Goal: Transaction & Acquisition: Book appointment/travel/reservation

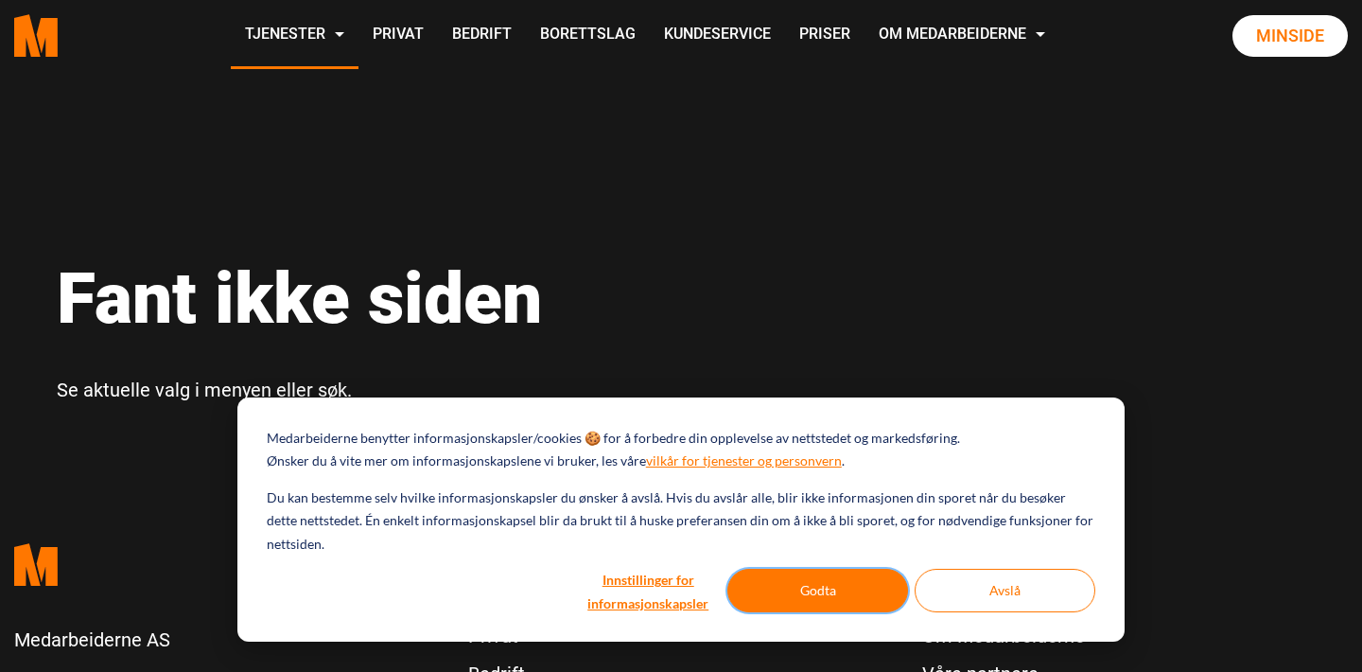
click at [809, 588] on button "Godta" at bounding box center [818, 591] width 181 height 44
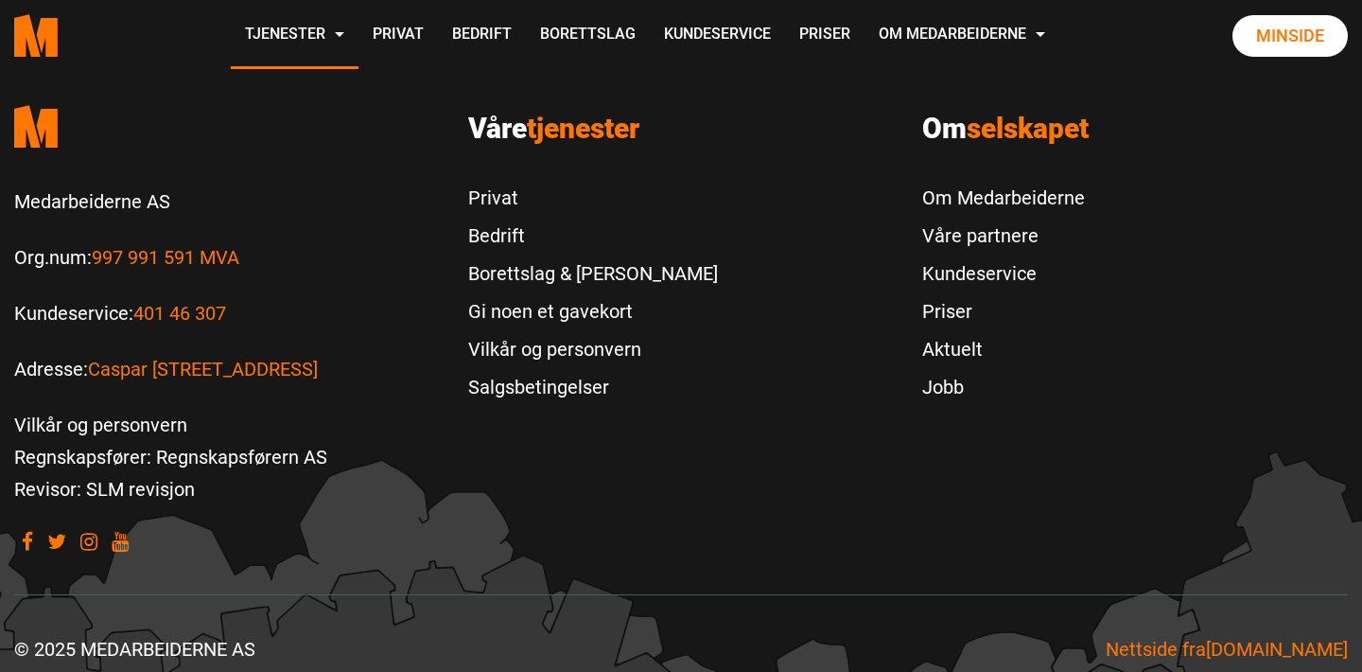
scroll to position [439, 0]
click at [953, 346] on link "Aktuelt" at bounding box center [1003, 348] width 163 height 38
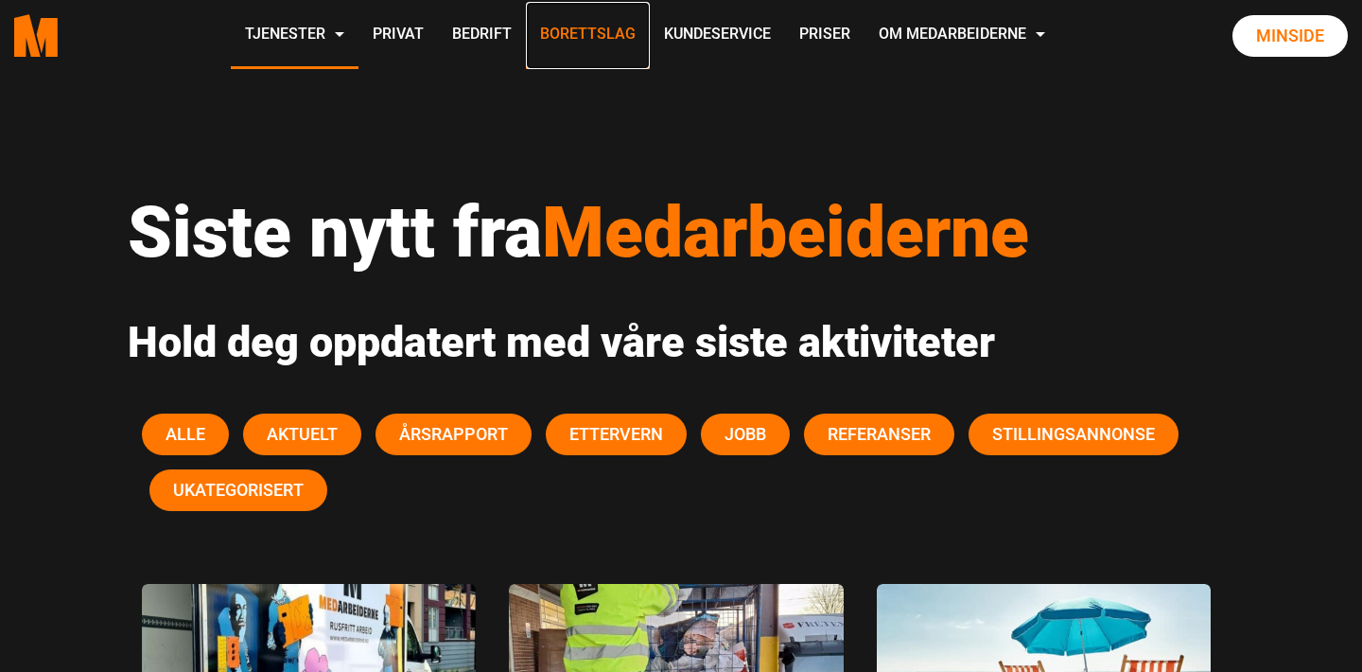
click at [583, 28] on link "Borettslag" at bounding box center [588, 35] width 124 height 67
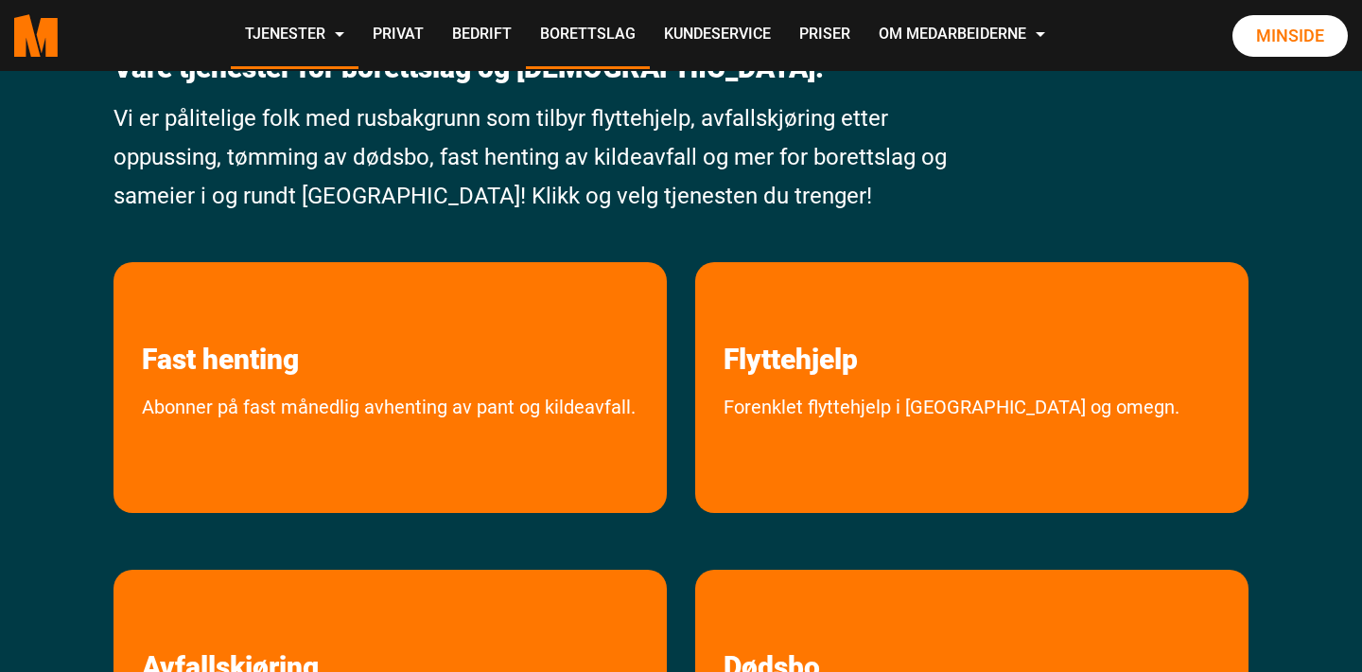
scroll to position [270, 0]
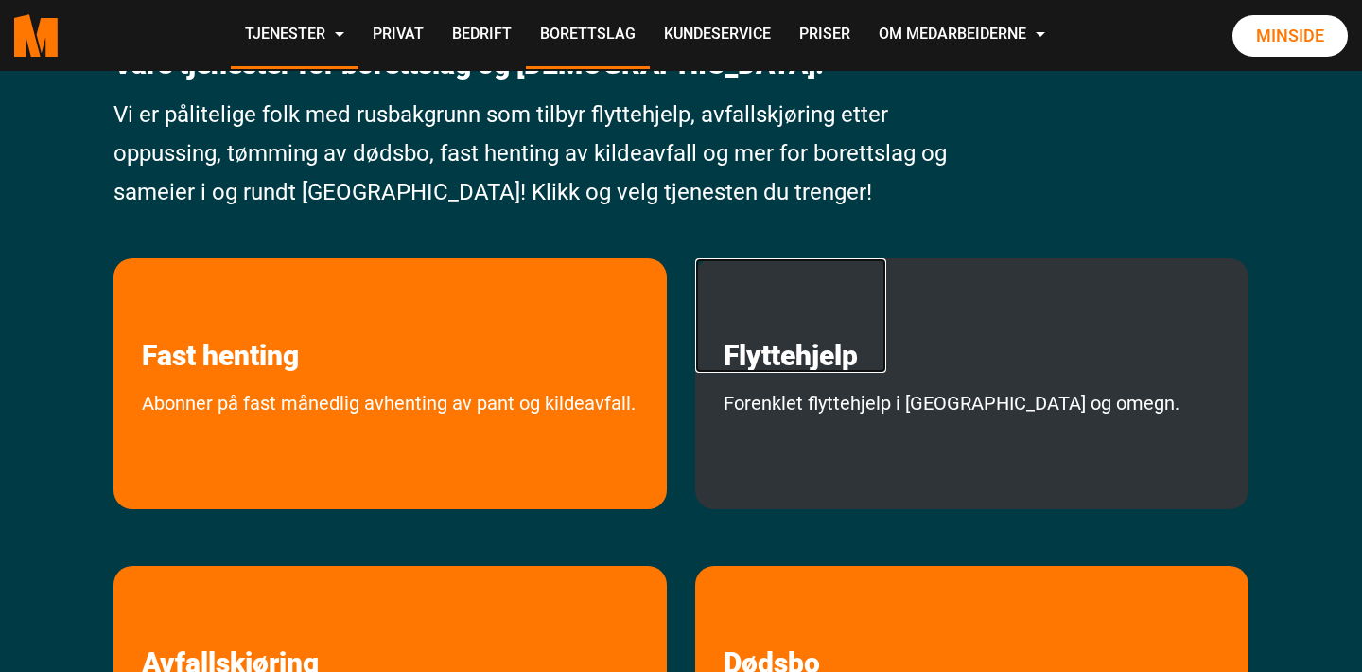
click at [797, 265] on link "Flyttehjelp" at bounding box center [790, 315] width 191 height 114
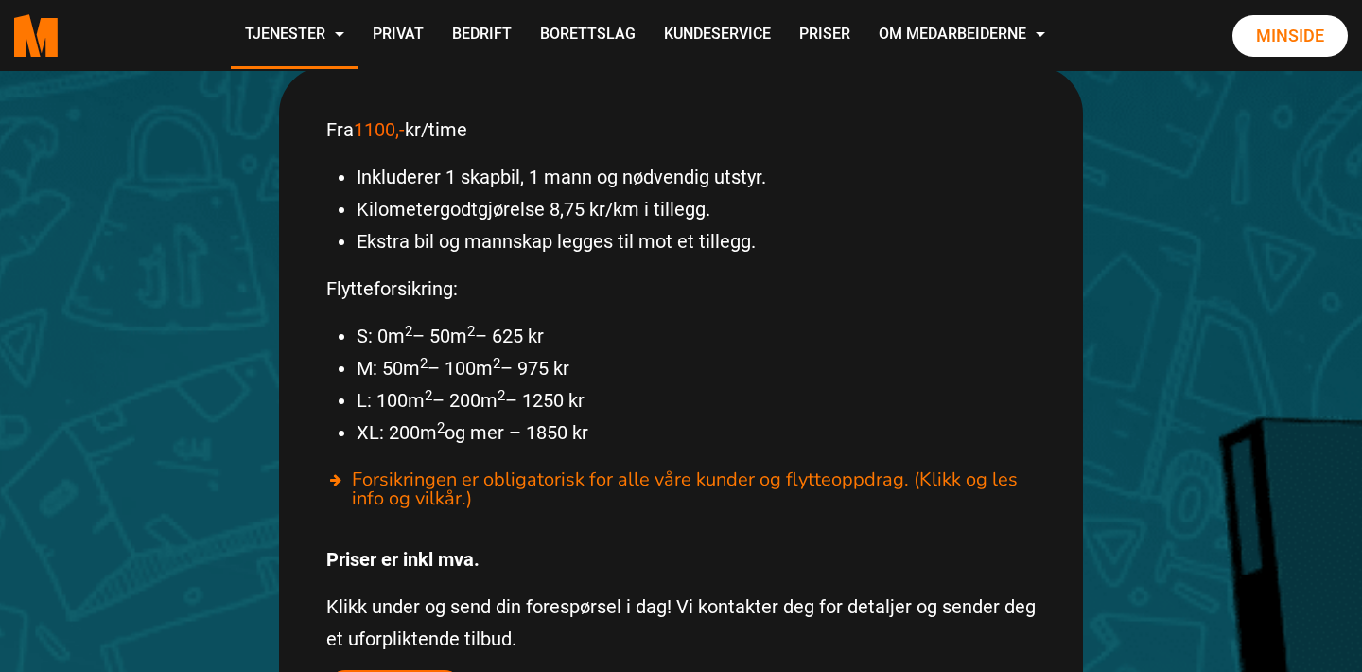
scroll to position [1037, 0]
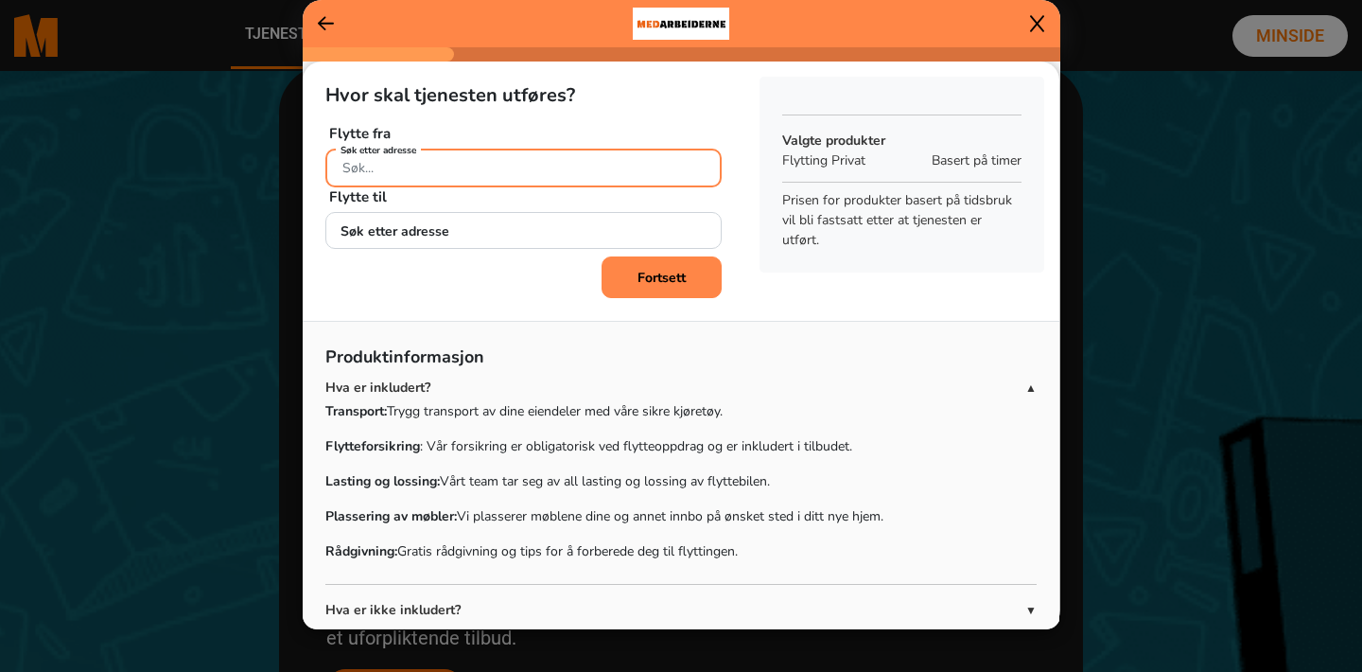
click at [433, 168] on input "Søk etter adresse" at bounding box center [523, 168] width 396 height 39
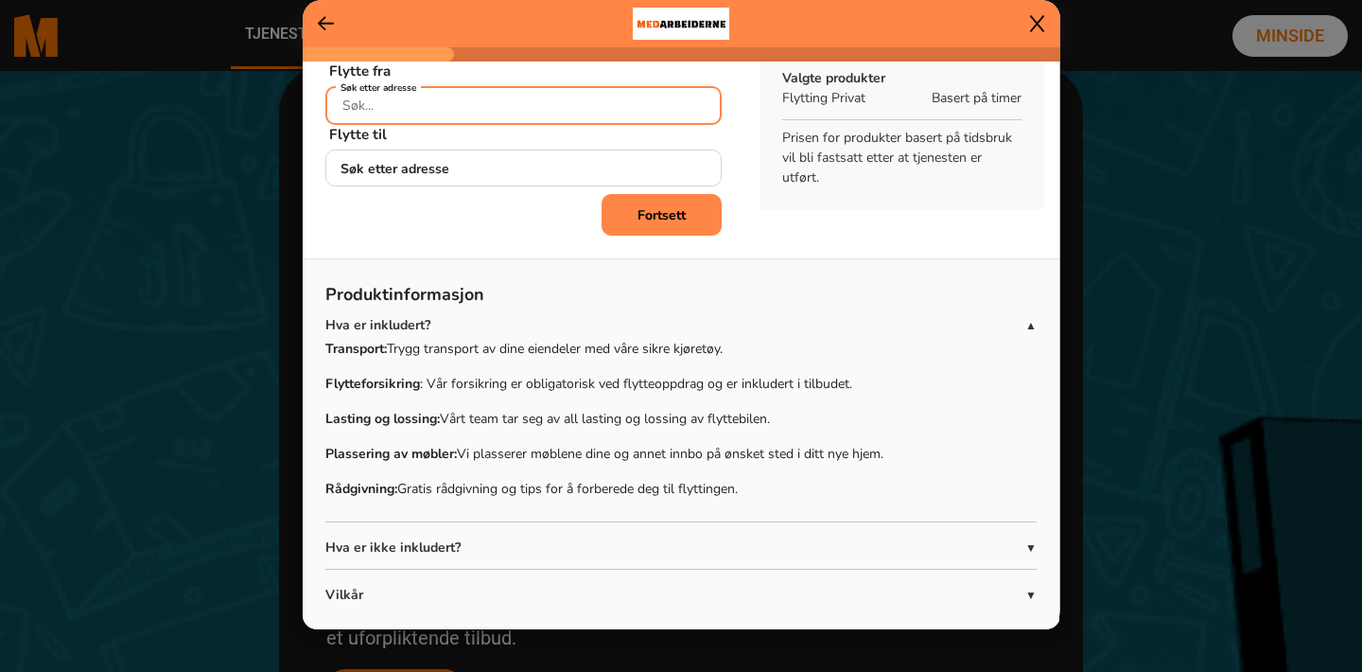
scroll to position [87, 0]
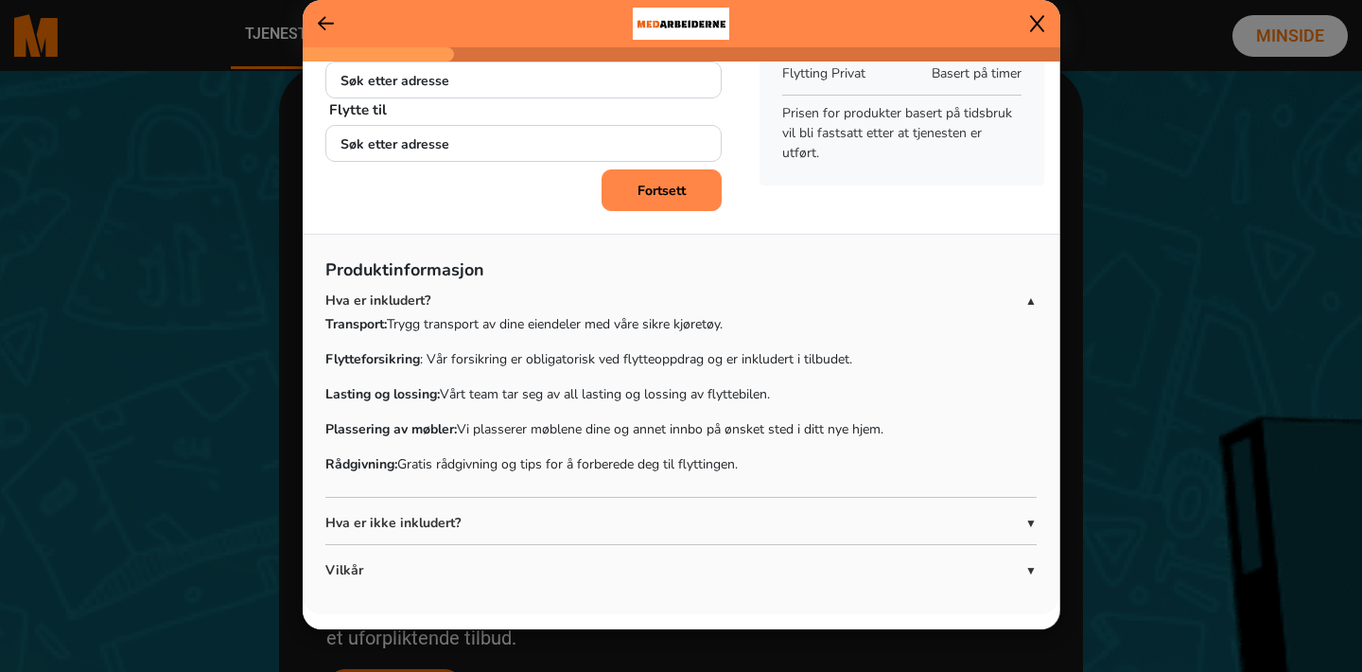
click at [492, 517] on p "Hva er ikke inkludert?" at bounding box center [675, 523] width 700 height 20
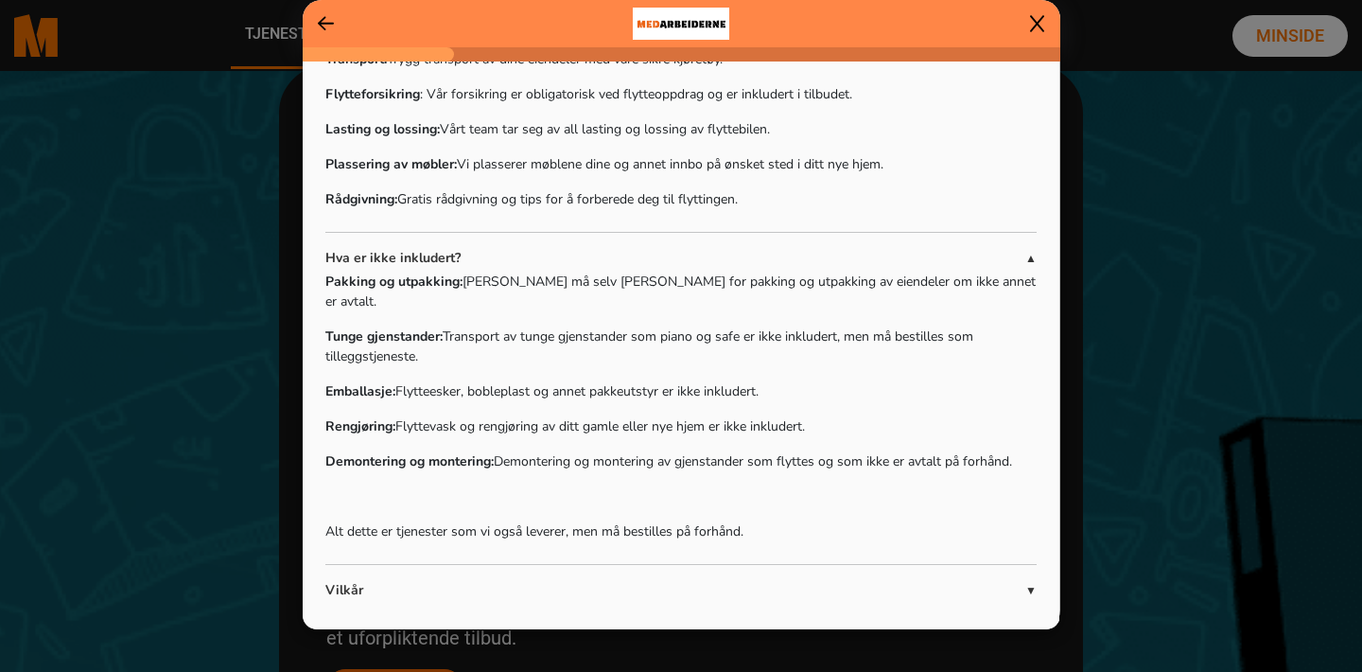
scroll to position [0, 0]
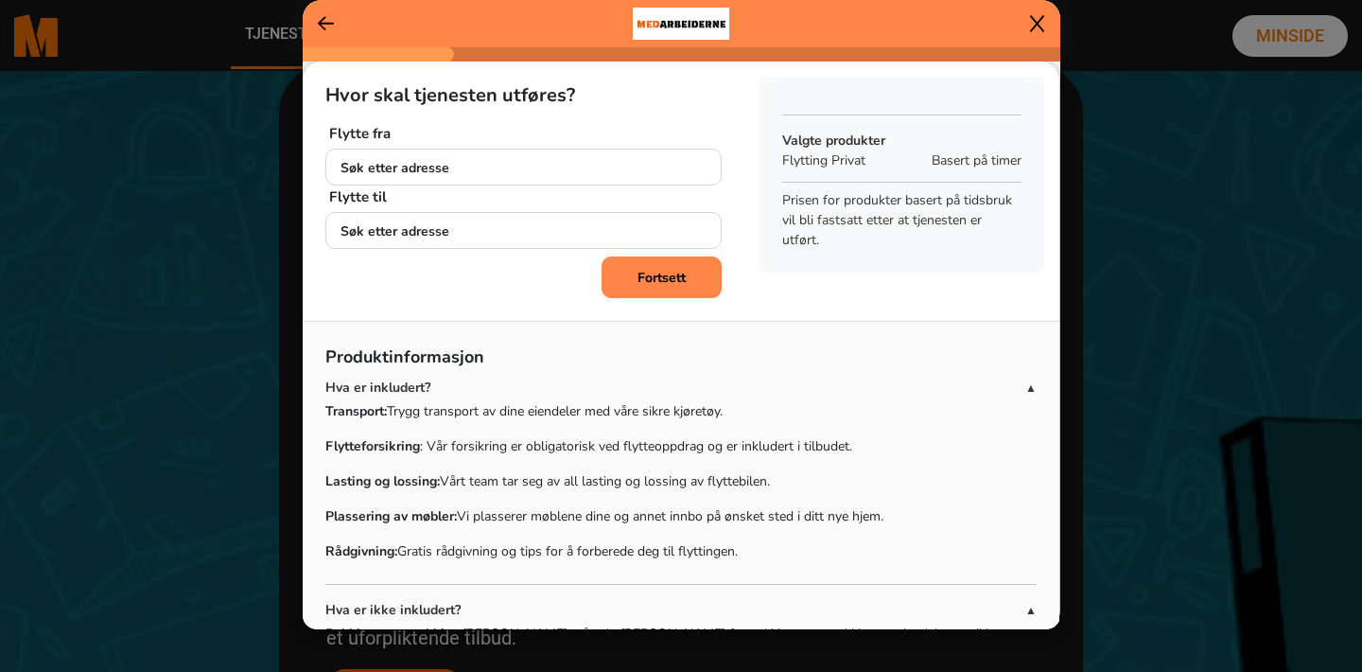
click at [1039, 17] on icon at bounding box center [1037, 23] width 14 height 19
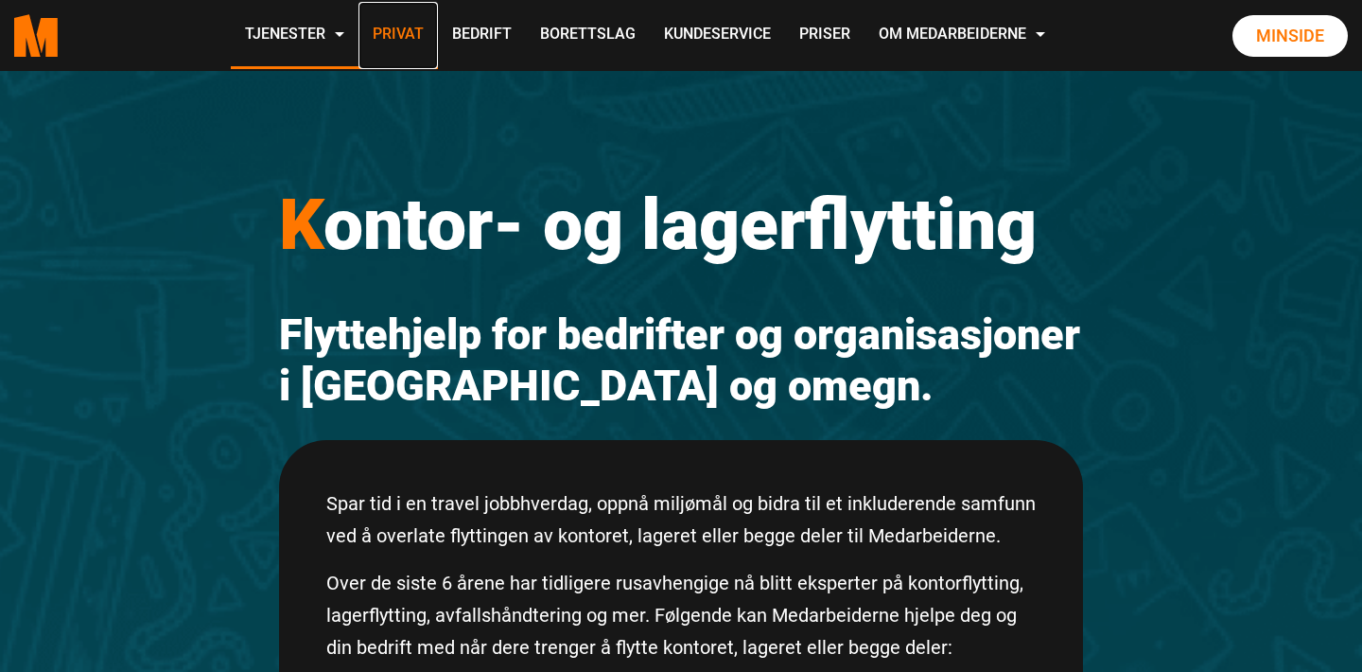
click at [401, 35] on link "Privat" at bounding box center [398, 35] width 79 height 67
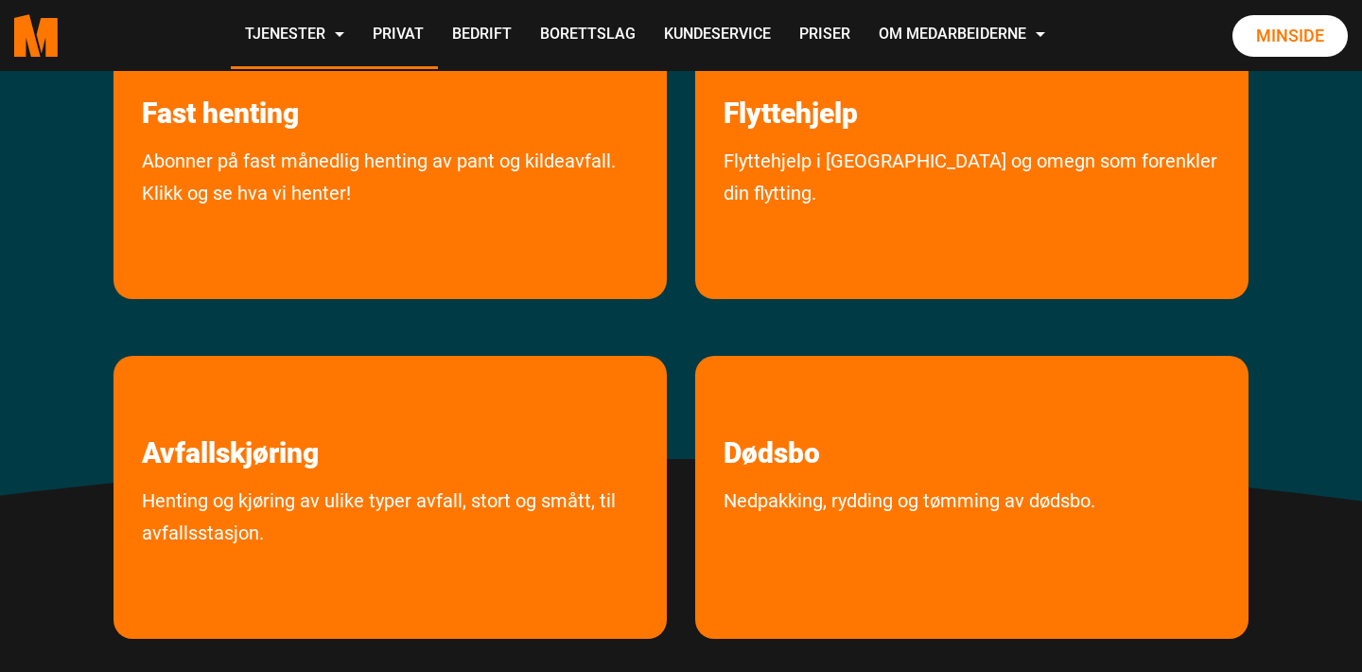
scroll to position [462, 0]
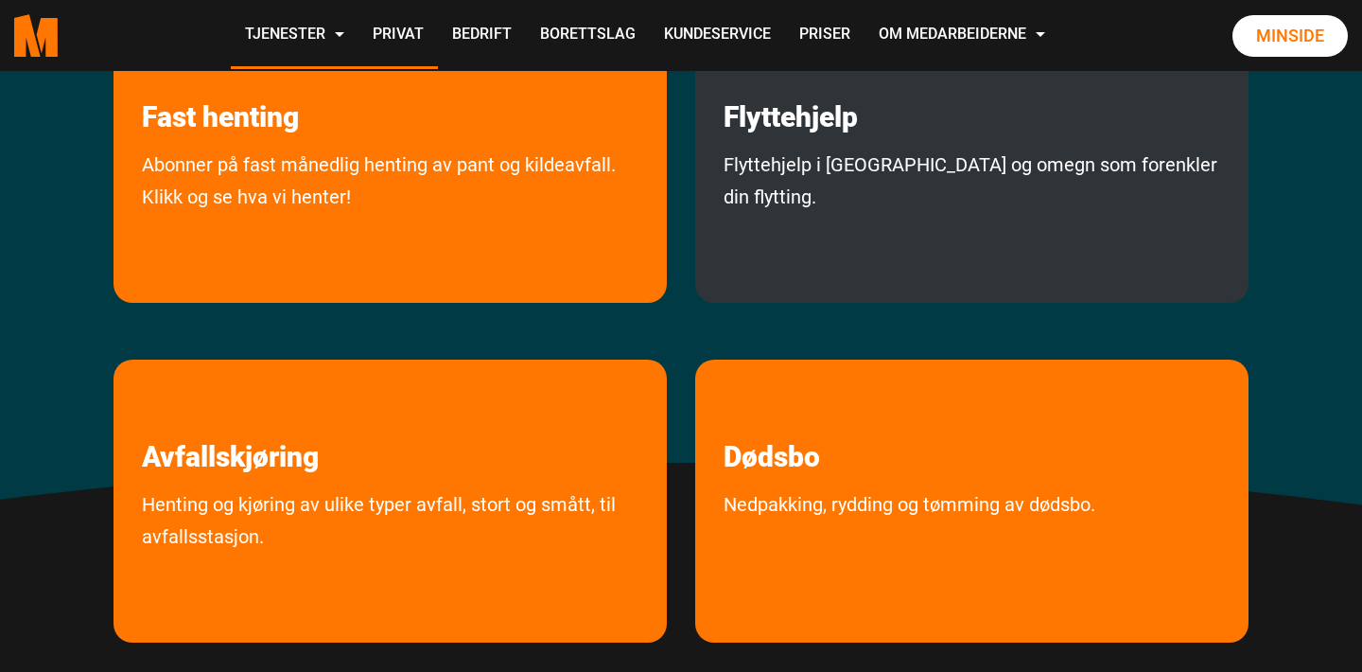
click at [838, 141] on div "Flyttehjelp Flyttehjelp i [GEOGRAPHIC_DATA] og omegn som forenkler din flytting." at bounding box center [971, 161] width 553 height 283
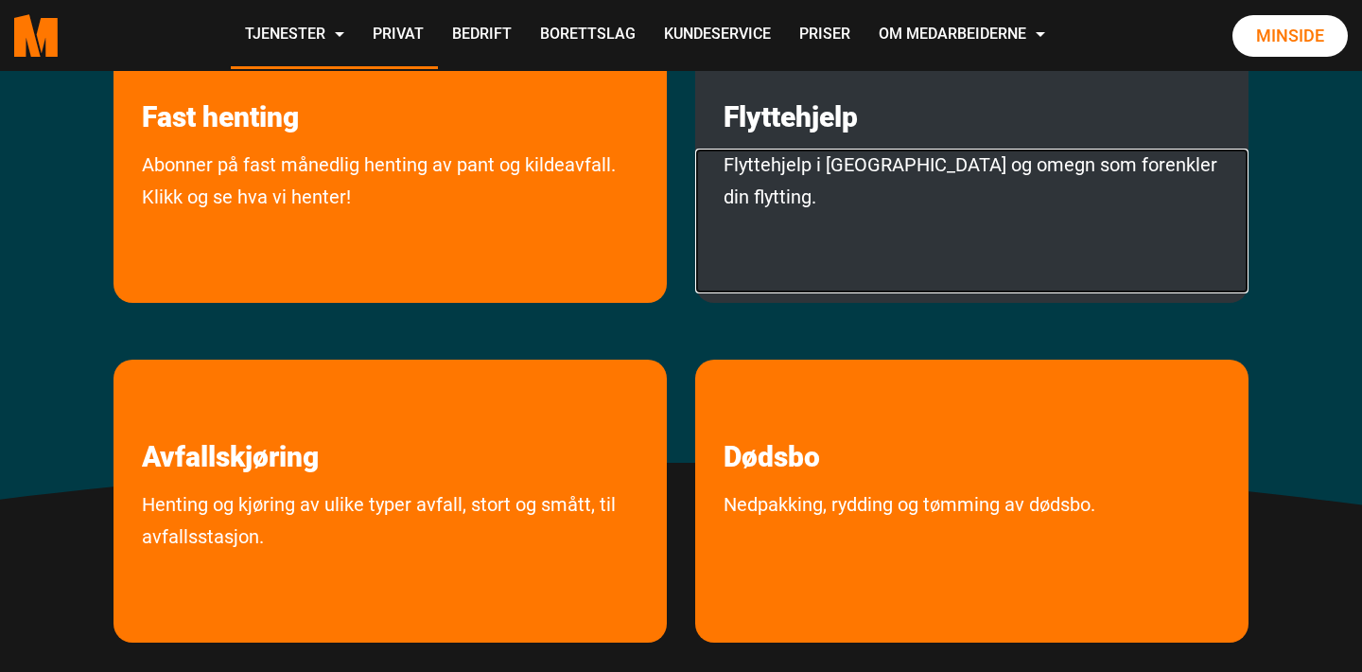
click at [818, 168] on link "Flyttehjelp i [GEOGRAPHIC_DATA] og omegn som forenkler din flytting." at bounding box center [971, 221] width 553 height 145
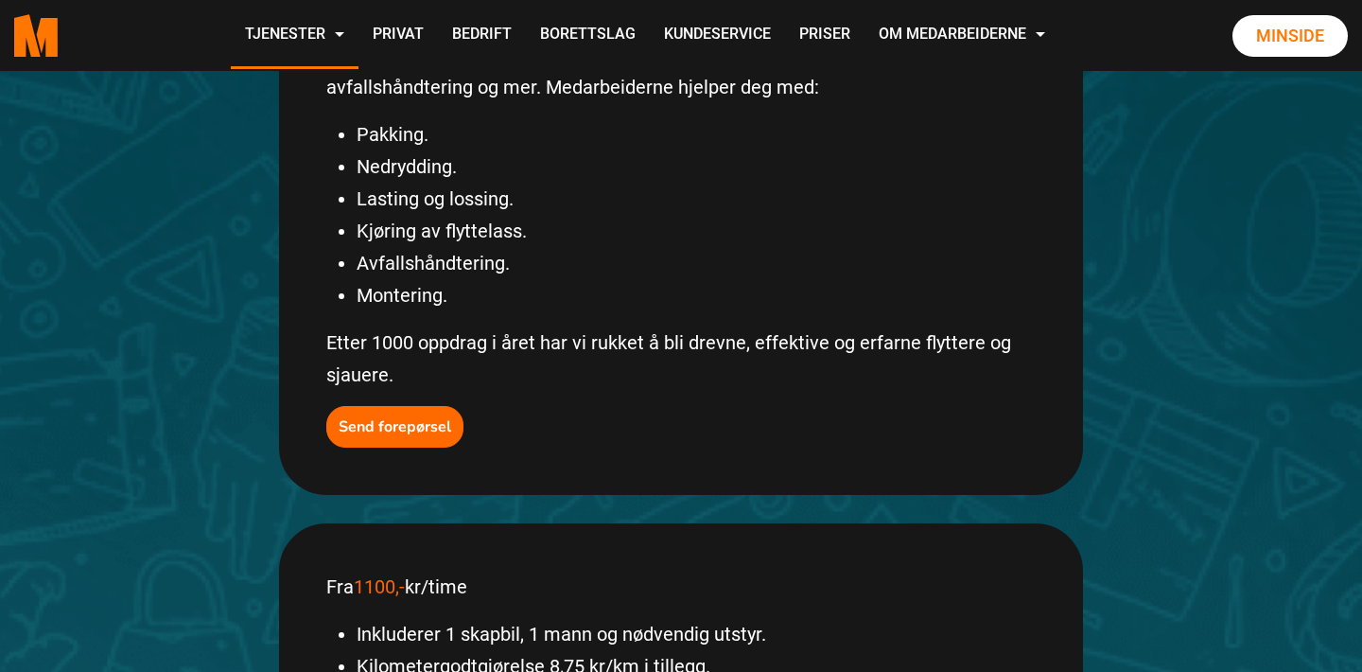
scroll to position [585, 0]
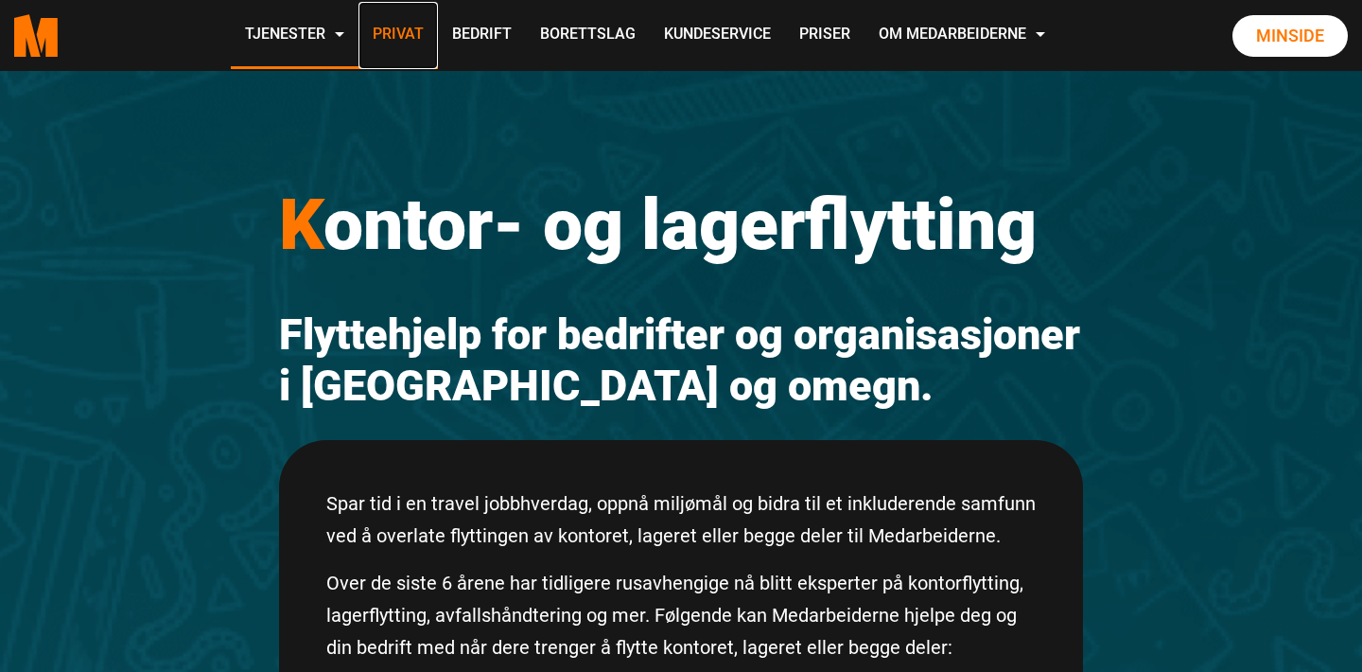
click at [394, 34] on link "Privat" at bounding box center [398, 35] width 79 height 67
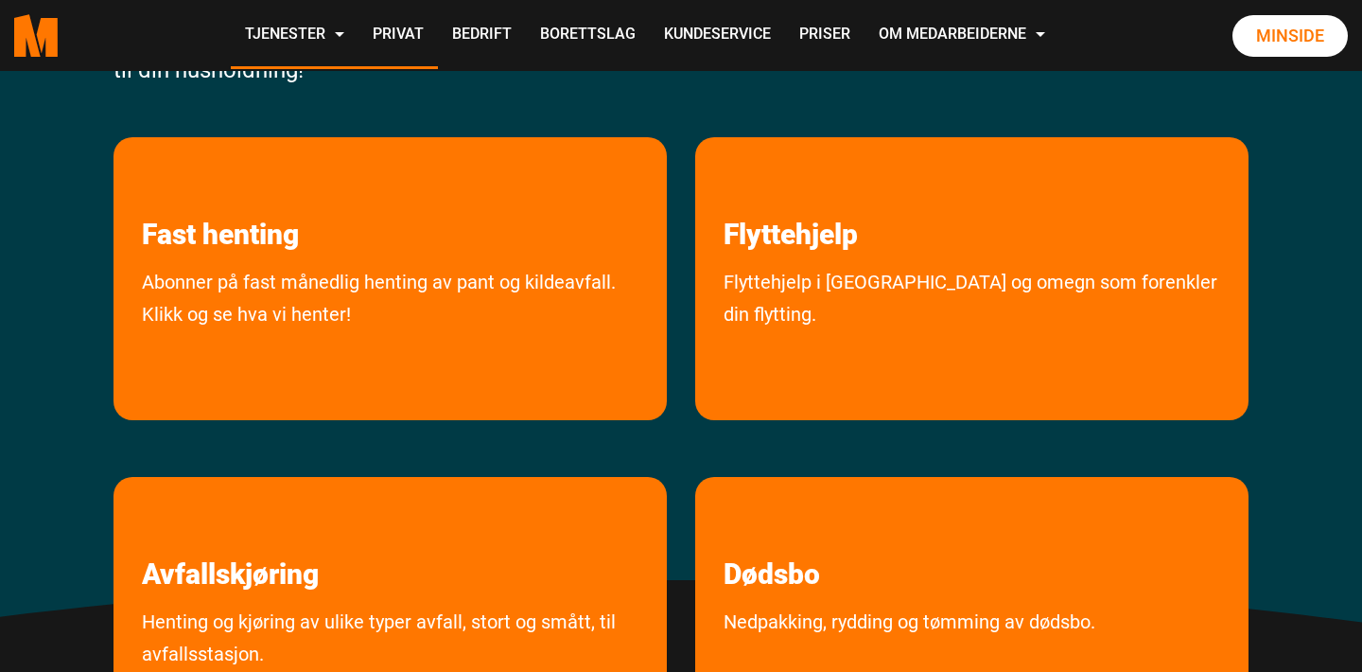
scroll to position [347, 0]
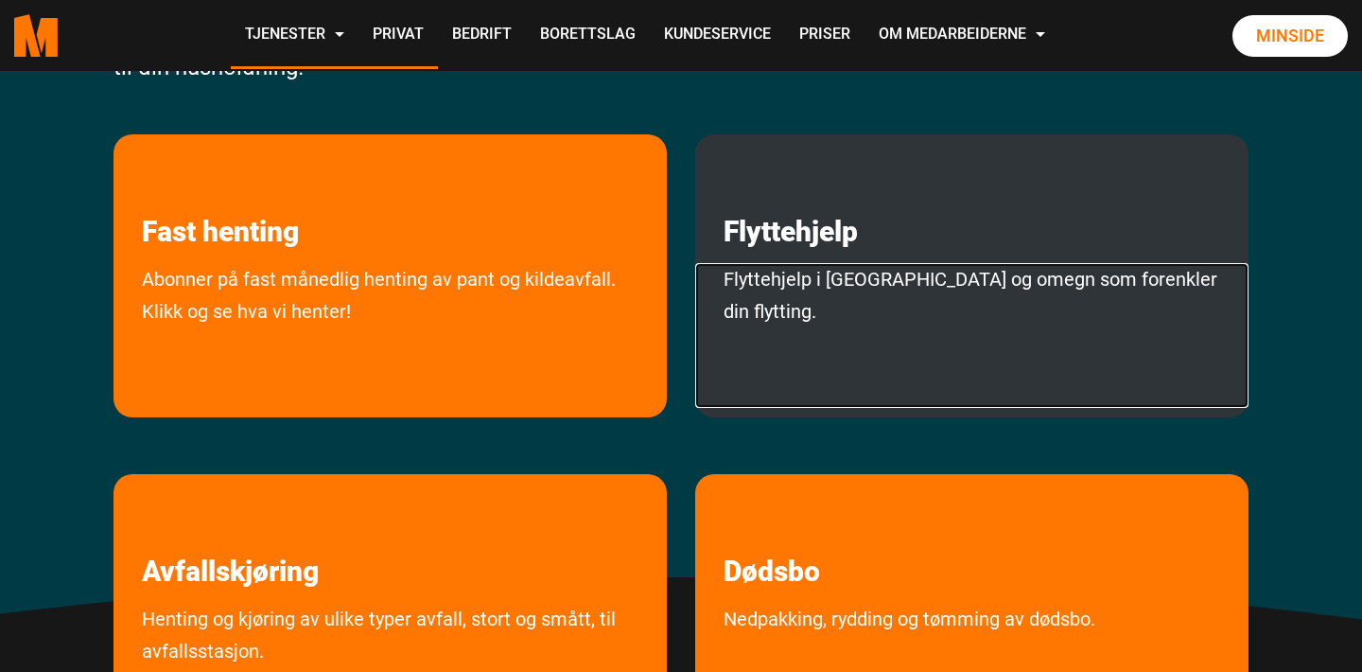
click at [958, 277] on link "Flyttehjelp i [GEOGRAPHIC_DATA] og omegn som forenkler din flytting." at bounding box center [971, 335] width 553 height 145
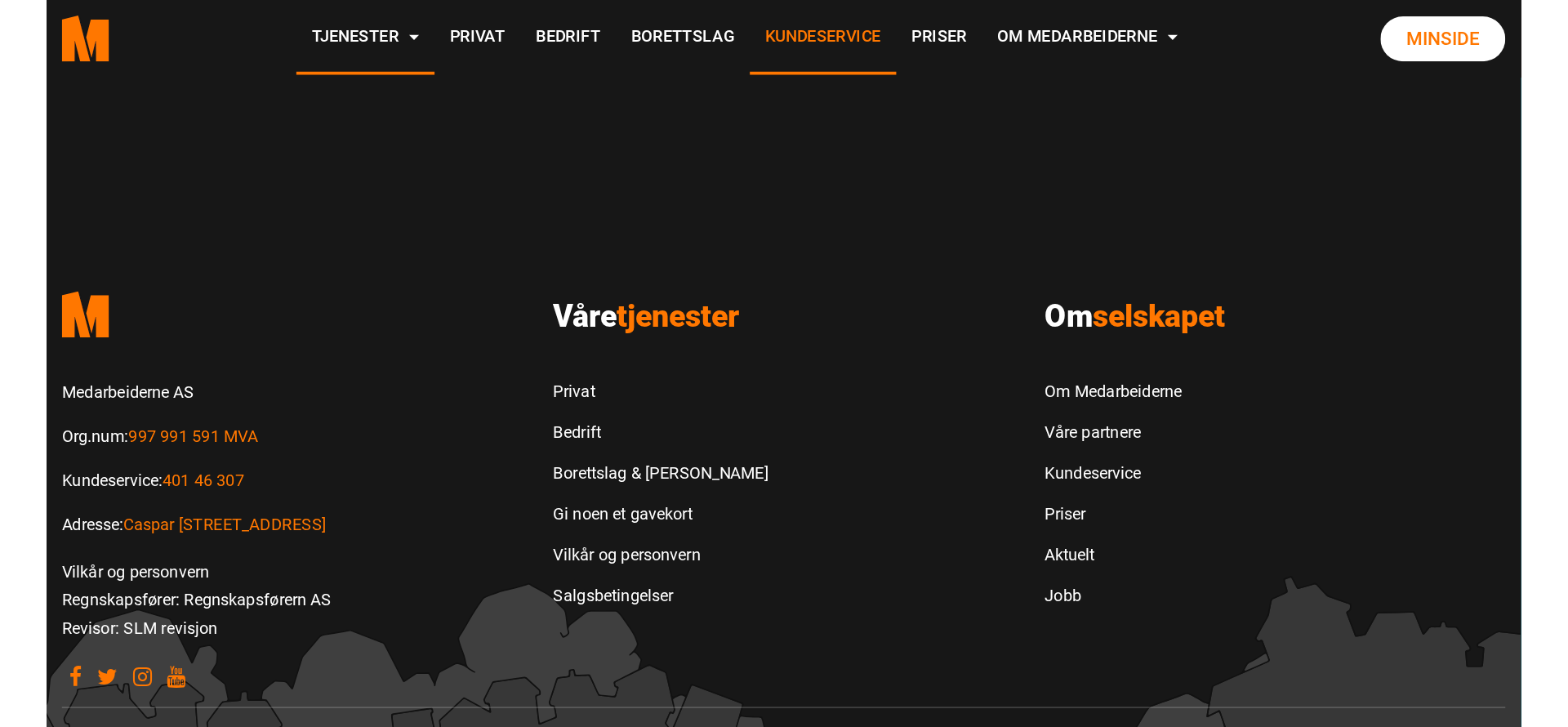
scroll to position [1772, 0]
